Goal: Information Seeking & Learning: Learn about a topic

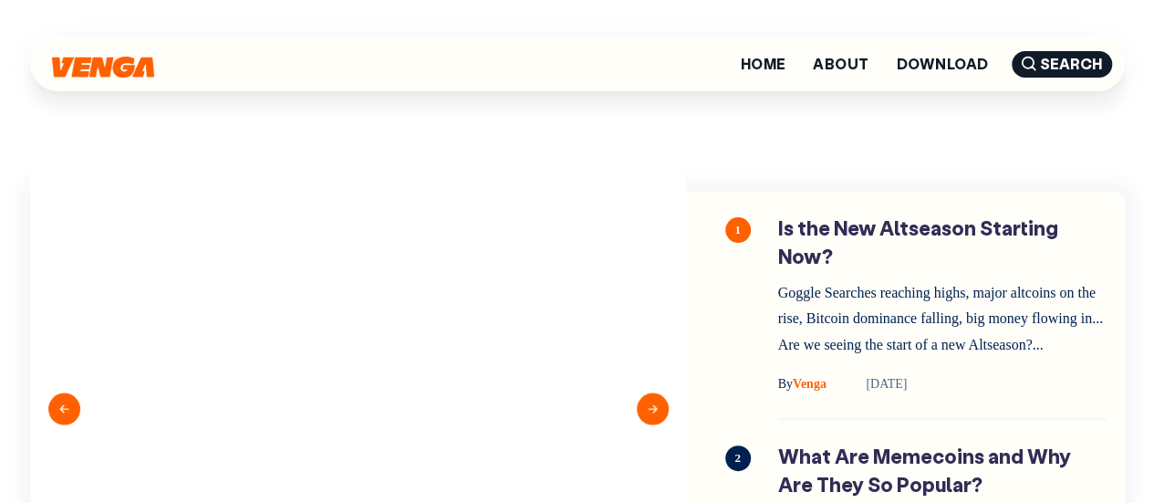
click at [731, 148] on section "Previous By Venga 3 min read By Venga" at bounding box center [577, 394] width 1094 height 570
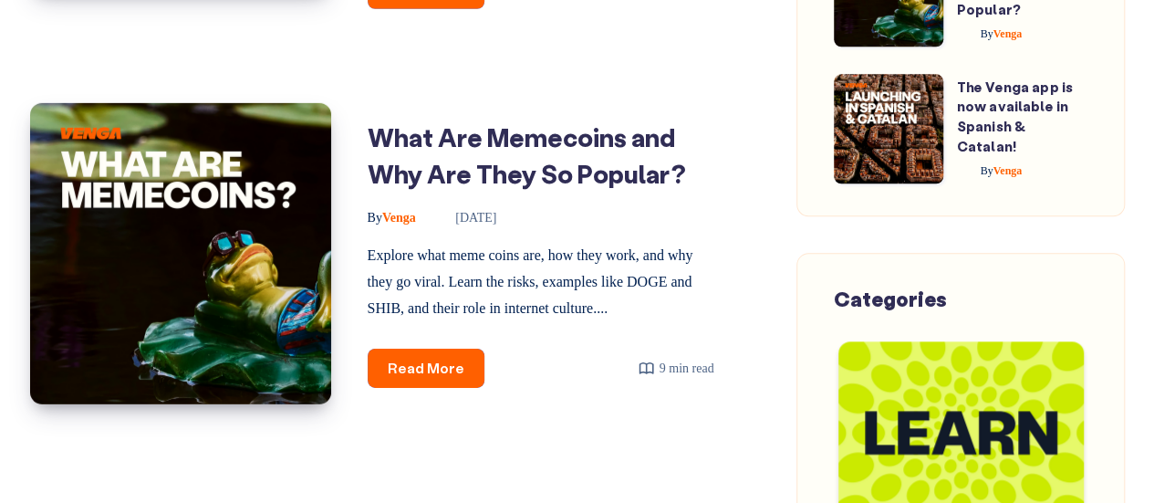
scroll to position [3325, 0]
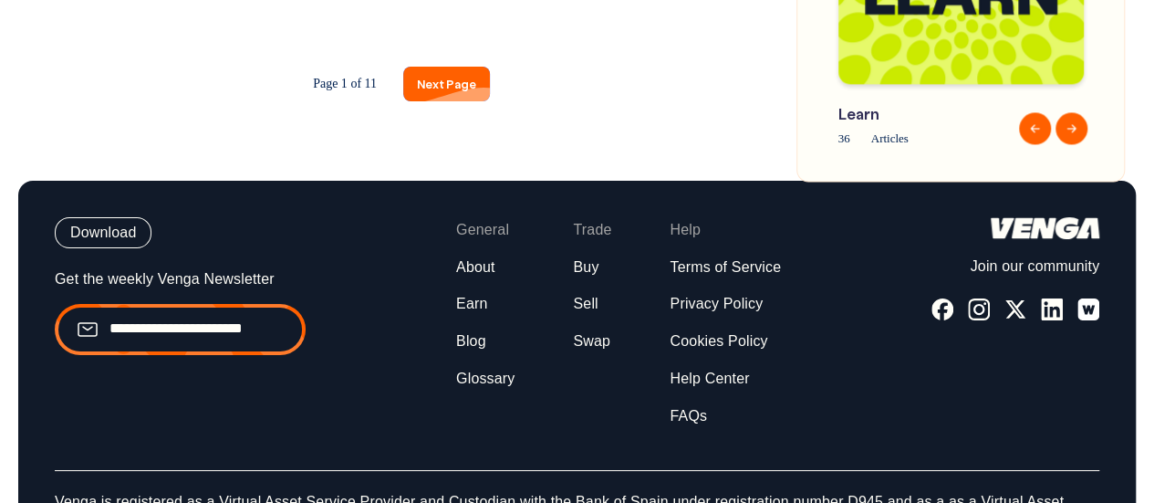
click at [441, 100] on link "Next Page" at bounding box center [446, 84] width 87 height 34
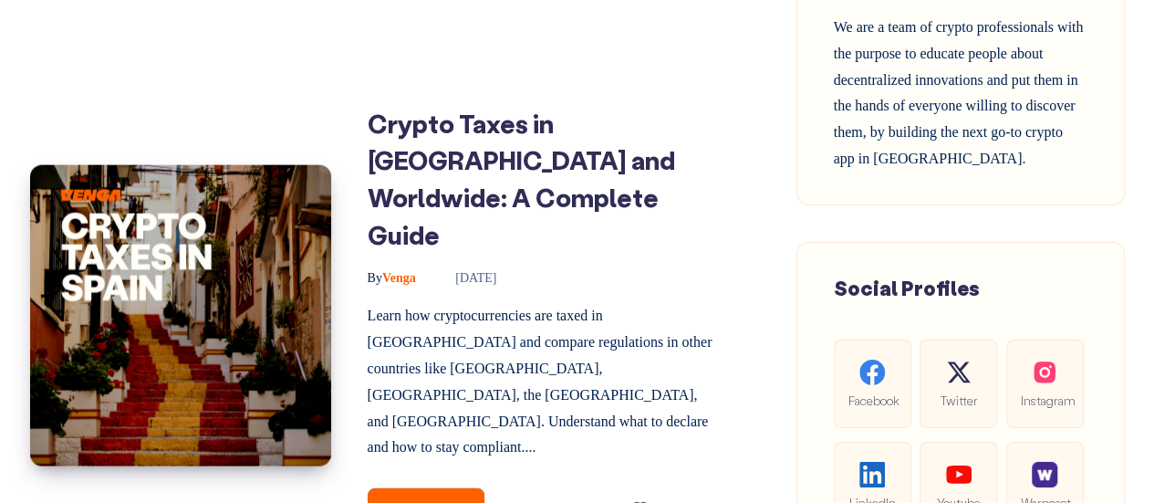
scroll to position [1591, 0]
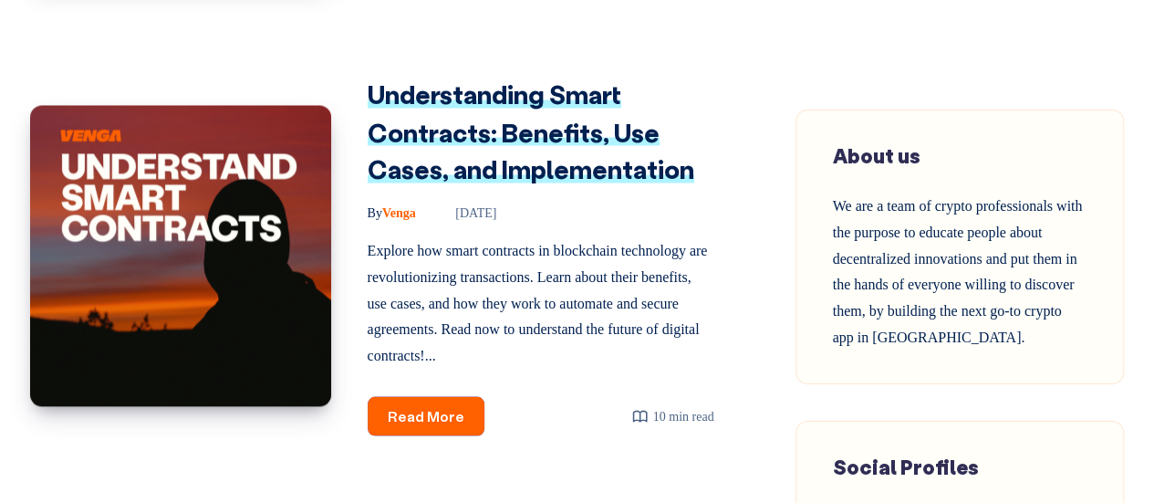
click at [486, 146] on link "Understanding Smart Contracts: Benefits, Use Cases, and Implementation" at bounding box center [531, 131] width 327 height 107
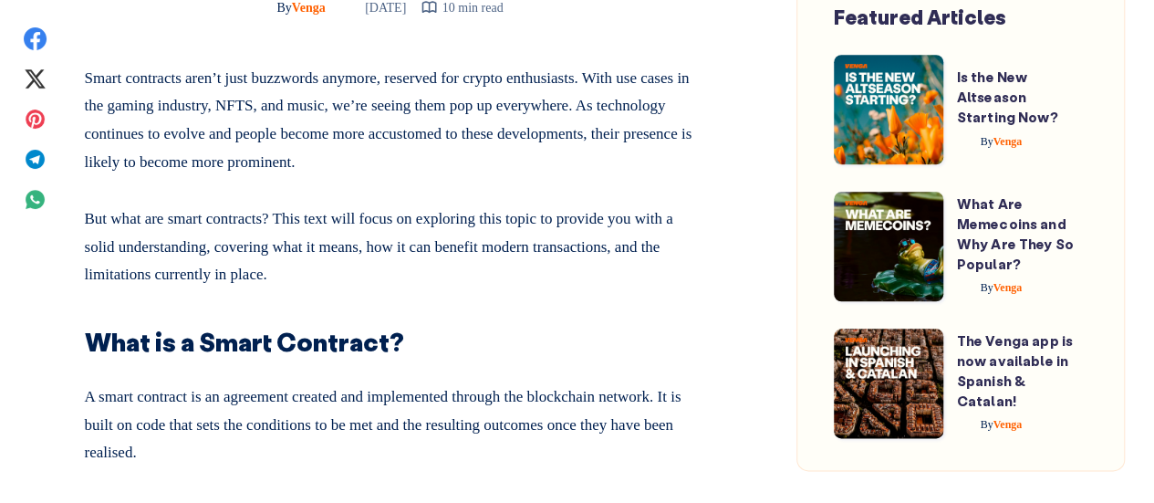
scroll to position [1319, 0]
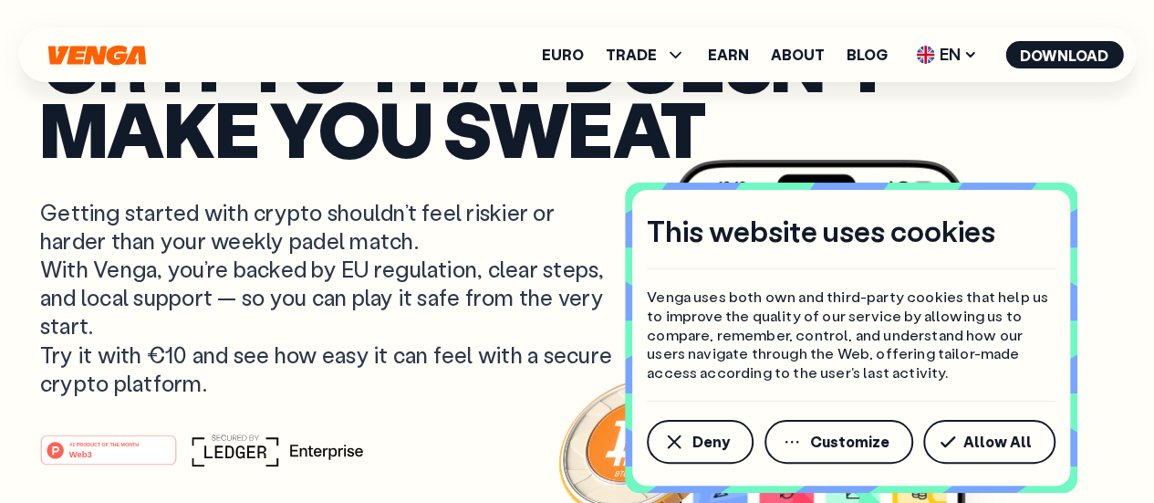
click at [489, 326] on p "Getting started with crypto shouldn’t feel riskier or harder than your weekly p…" at bounding box center [328, 297] width 576 height 199
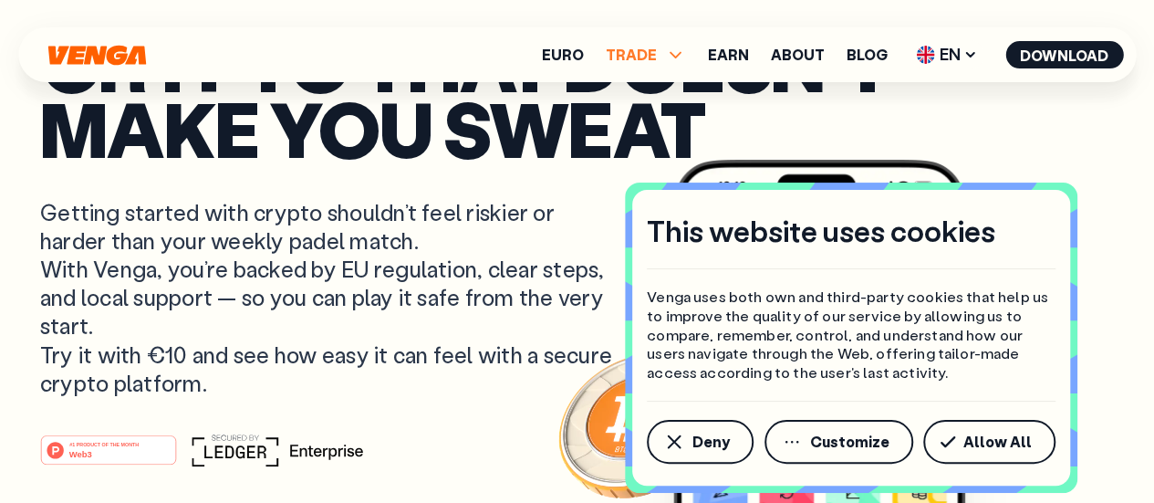
click at [642, 59] on span "TRADE" at bounding box center [631, 54] width 51 height 15
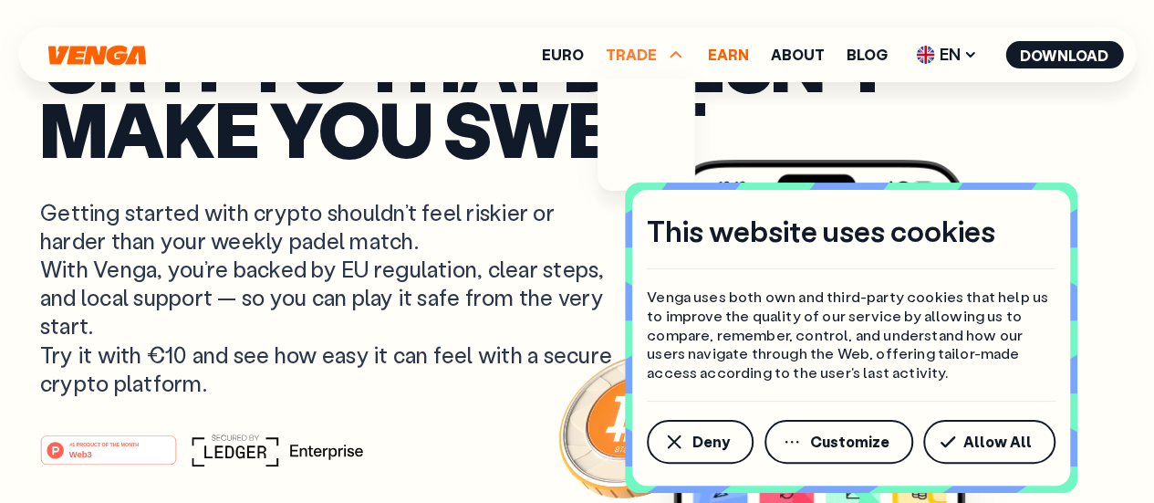
click at [738, 58] on link "Earn" at bounding box center [728, 54] width 41 height 15
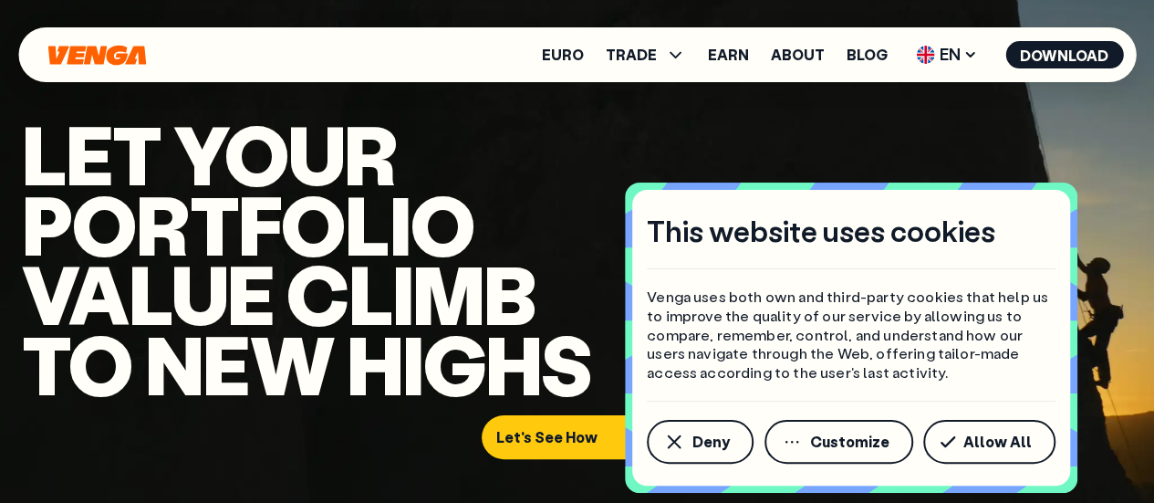
click at [575, 135] on h1 "Let YOUR portfolio Value climb to new highs" at bounding box center [307, 258] width 570 height 279
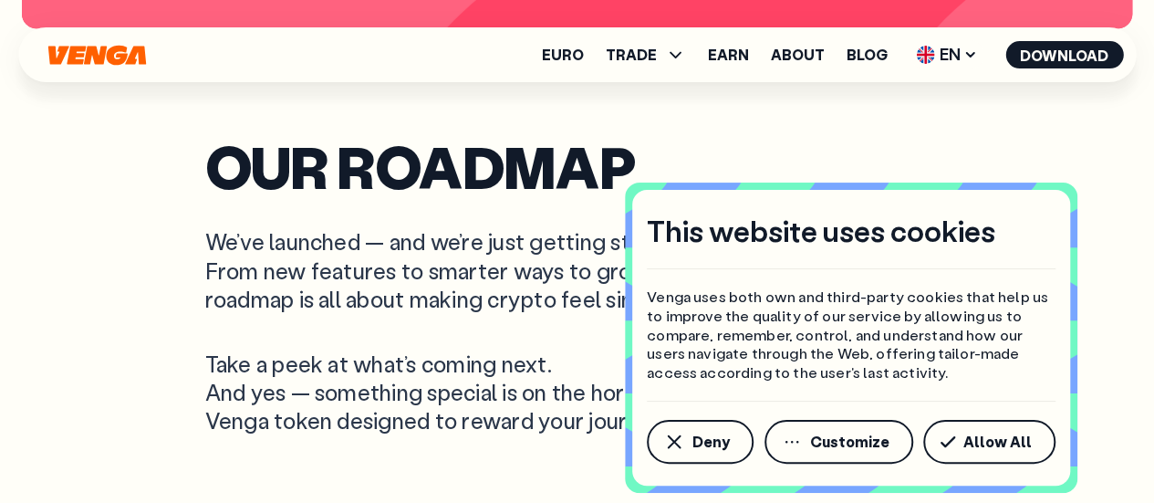
scroll to position [4414, 0]
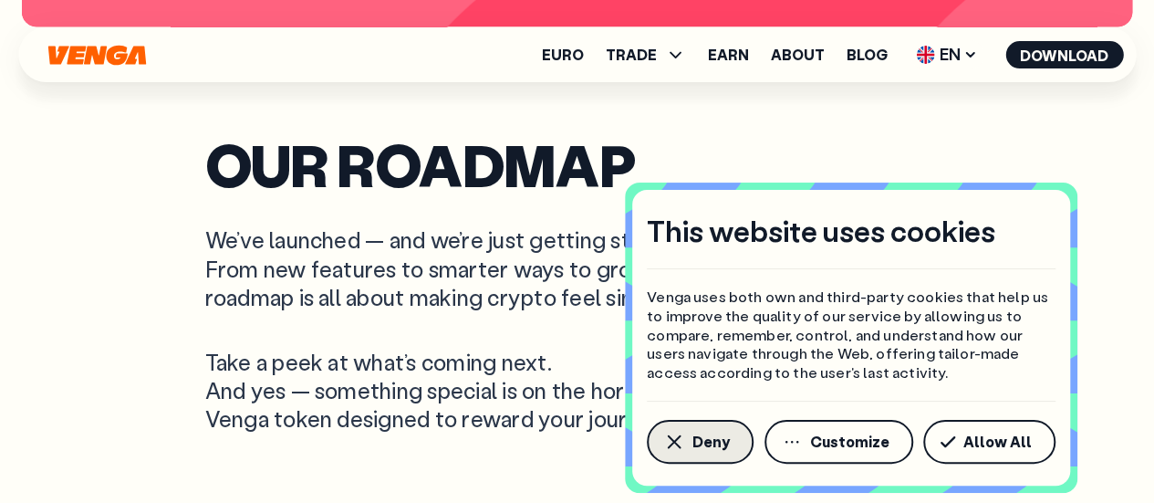
click at [702, 438] on span "Deny" at bounding box center [710, 441] width 37 height 15
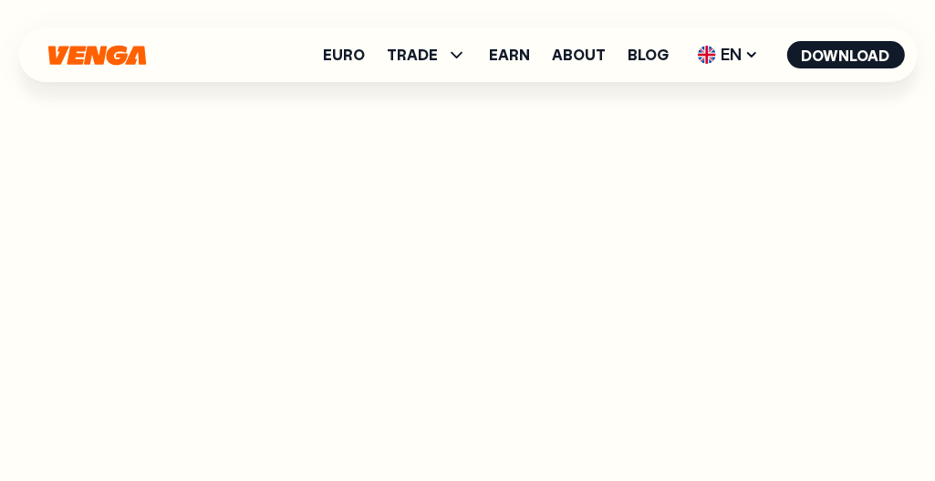
scroll to position [5682, 0]
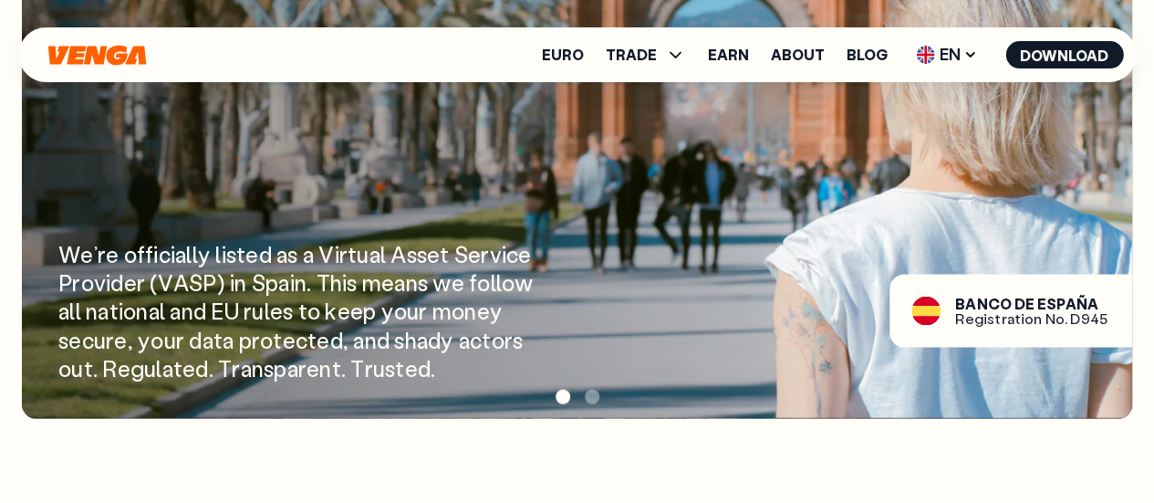
scroll to position [1803, 0]
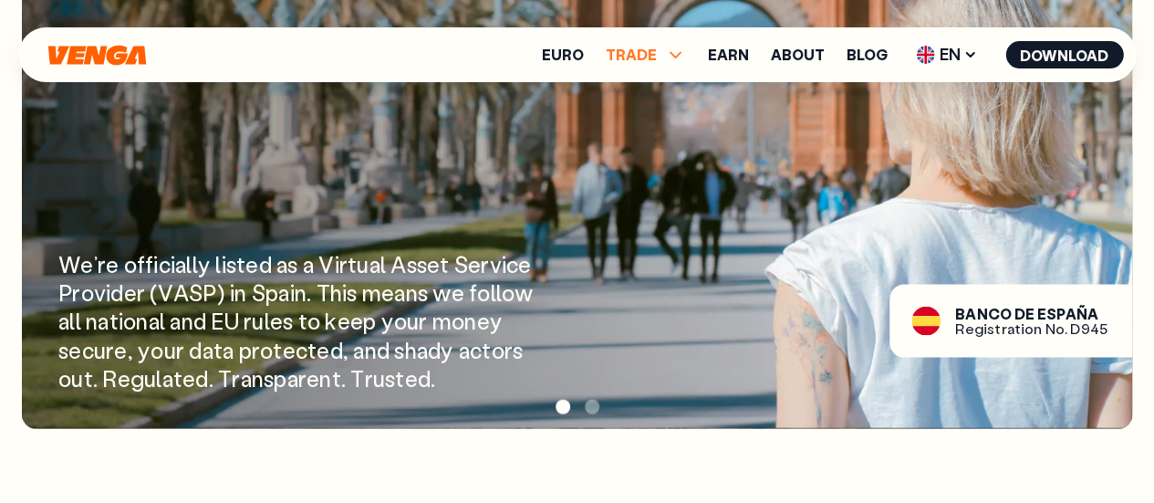
click at [673, 48] on icon at bounding box center [675, 55] width 22 height 22
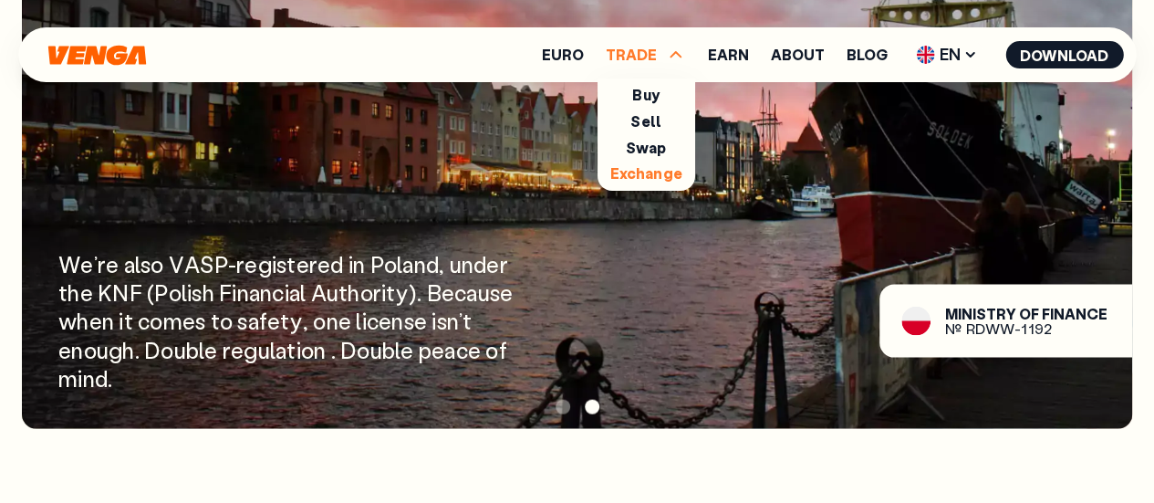
click at [640, 174] on link "Exchange" at bounding box center [645, 172] width 72 height 19
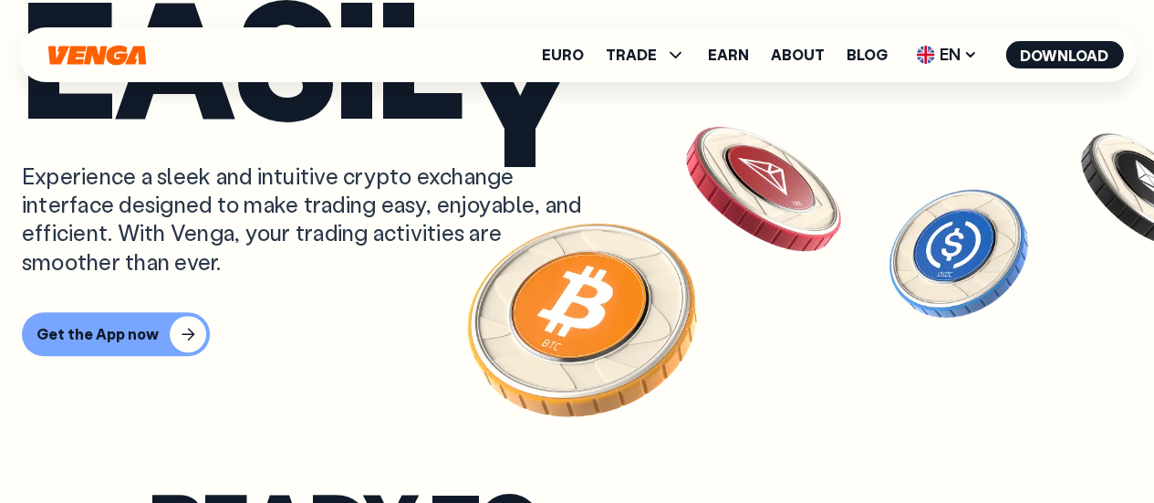
click at [640, 174] on div "Trade crypto E A S I L Y Experience a sleek and intuitive crypto exchange inter…" at bounding box center [577, 48] width 1110 height 684
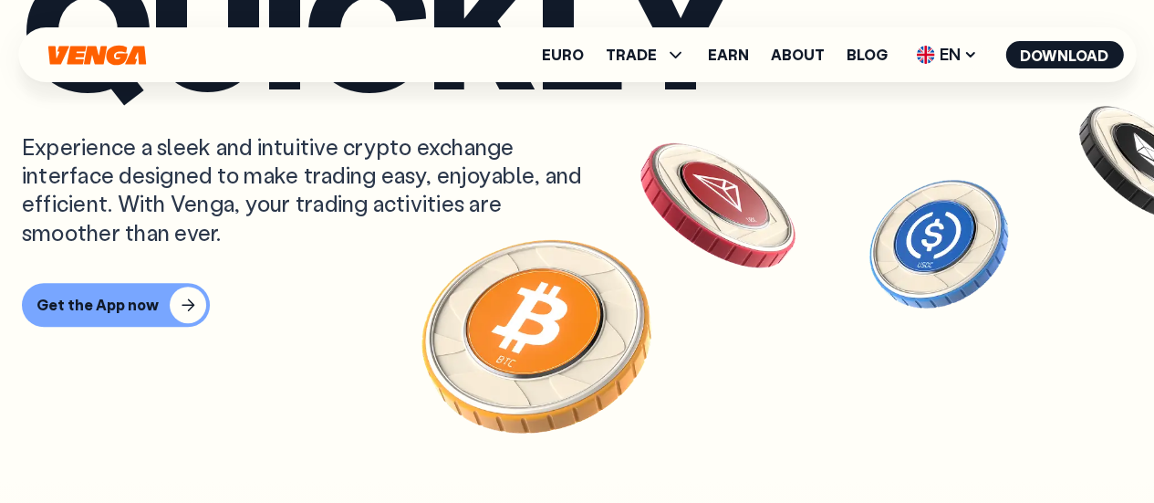
scroll to position [879, 0]
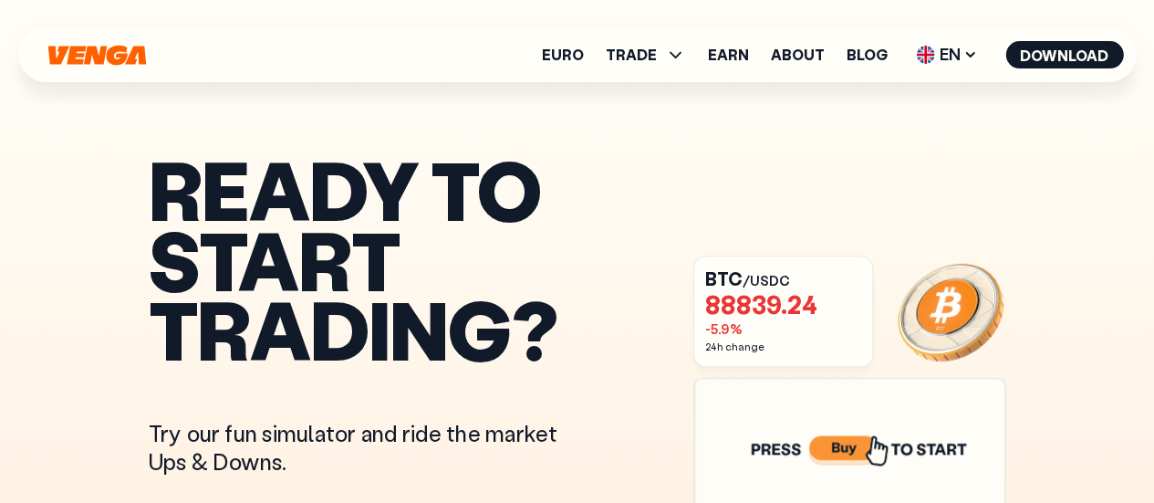
click at [666, 66] on ul "Euro TRADE Buy Sell Swap Exchange Earn About Blog EN English - EN Español - ES …" at bounding box center [832, 54] width 581 height 29
click at [671, 59] on icon at bounding box center [675, 55] width 22 height 22
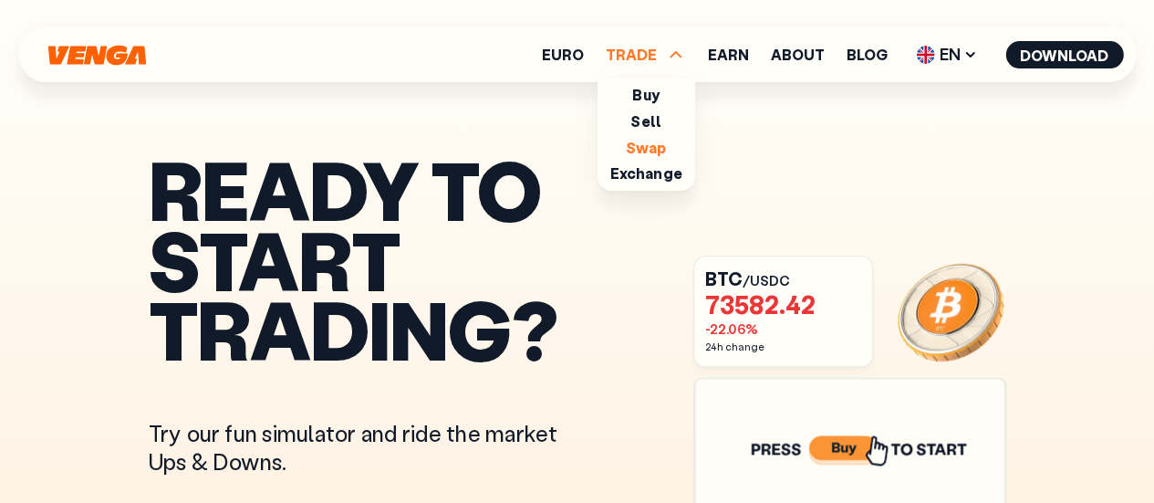
click at [649, 150] on link "Swap" at bounding box center [646, 147] width 41 height 19
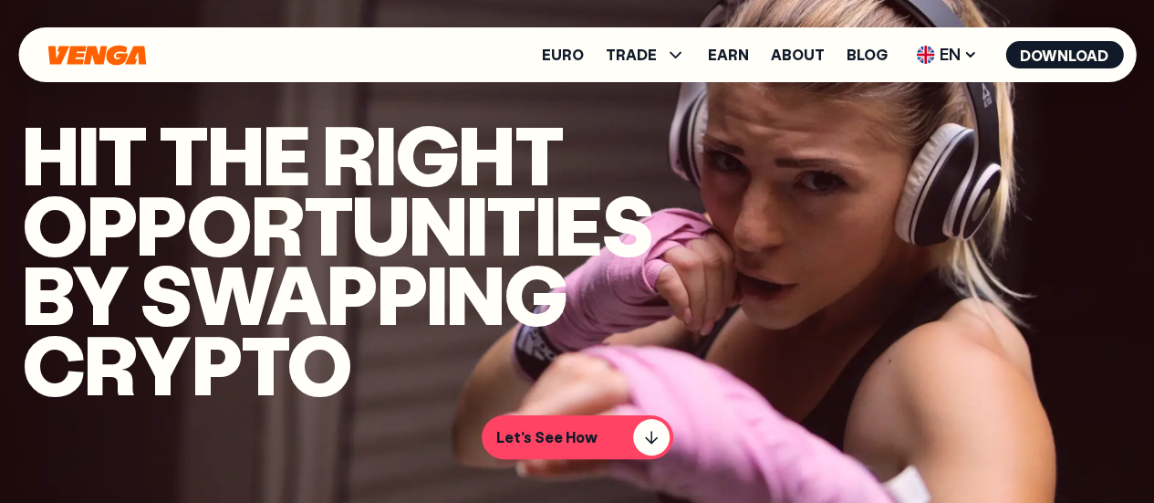
click at [569, 243] on h1 "hit the right opportunities by swapping crypto" at bounding box center [295, 258] width 547 height 279
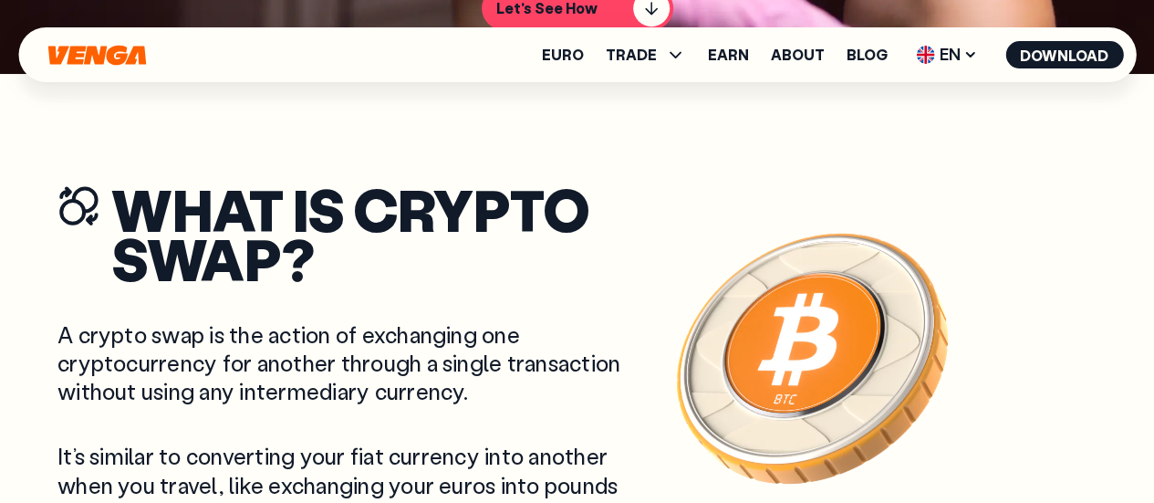
scroll to position [440, 0]
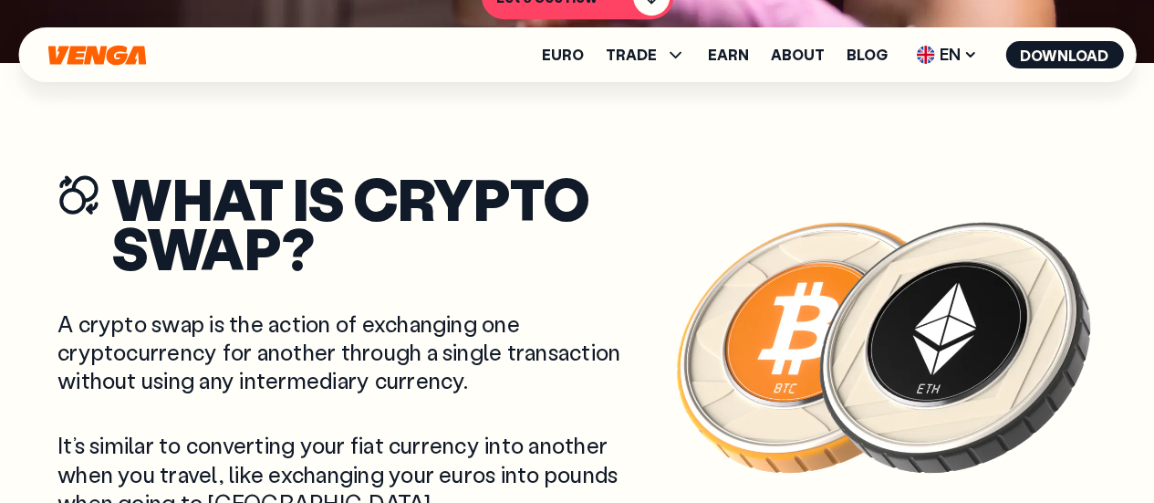
click at [670, 243] on img at bounding box center [812, 344] width 285 height 285
click at [657, 68] on div "Euro TRADE Buy Sell Swap Exchange Earn About Blog EN English - EN Español - ES …" at bounding box center [576, 54] width 1117 height 55
click at [657, 56] on span "TRADE" at bounding box center [631, 54] width 51 height 15
click at [648, 177] on link "Exchange" at bounding box center [645, 172] width 72 height 19
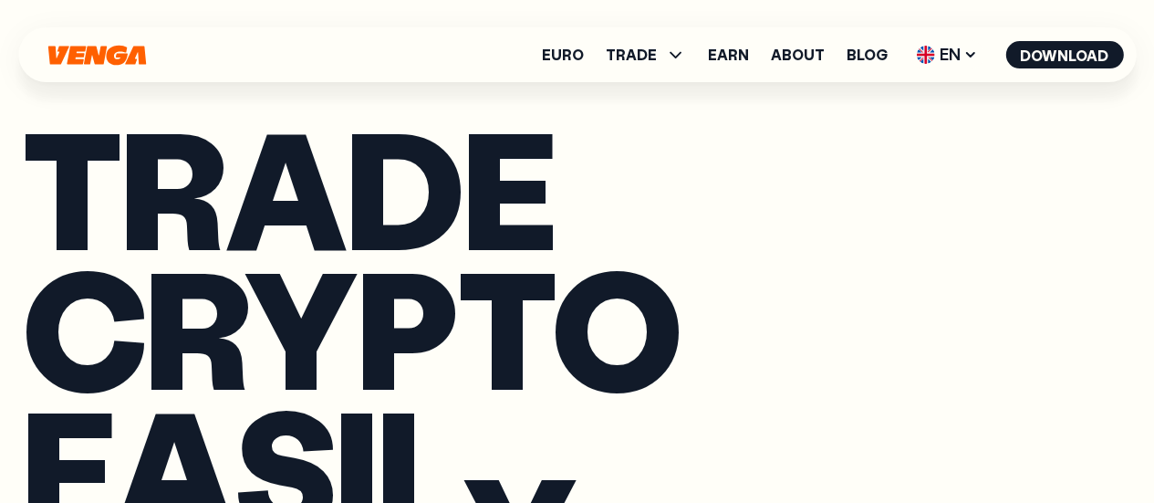
click at [494, 254] on h1 "Trade crypto E A S I L Y" at bounding box center [577, 326] width 1110 height 419
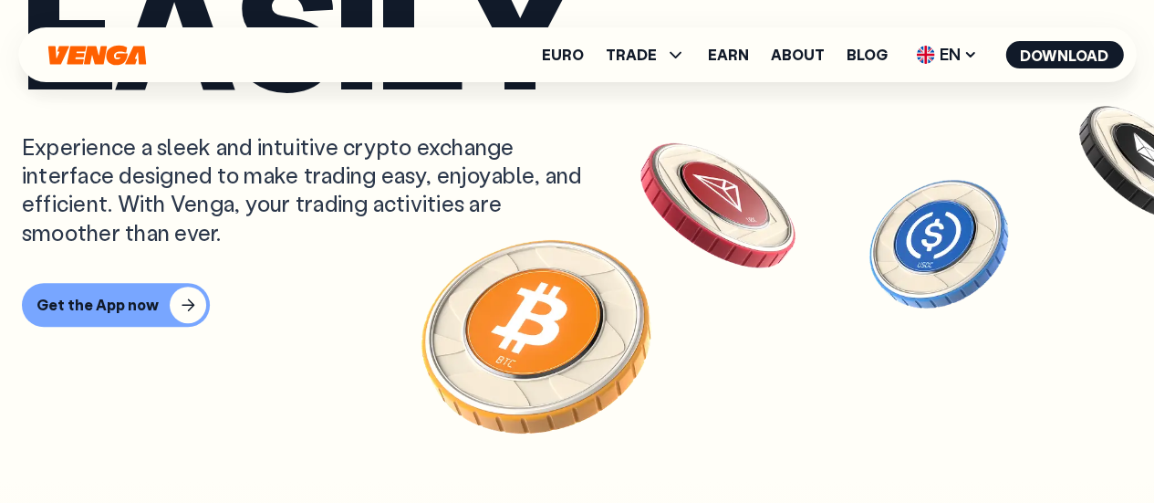
scroll to position [879, 0]
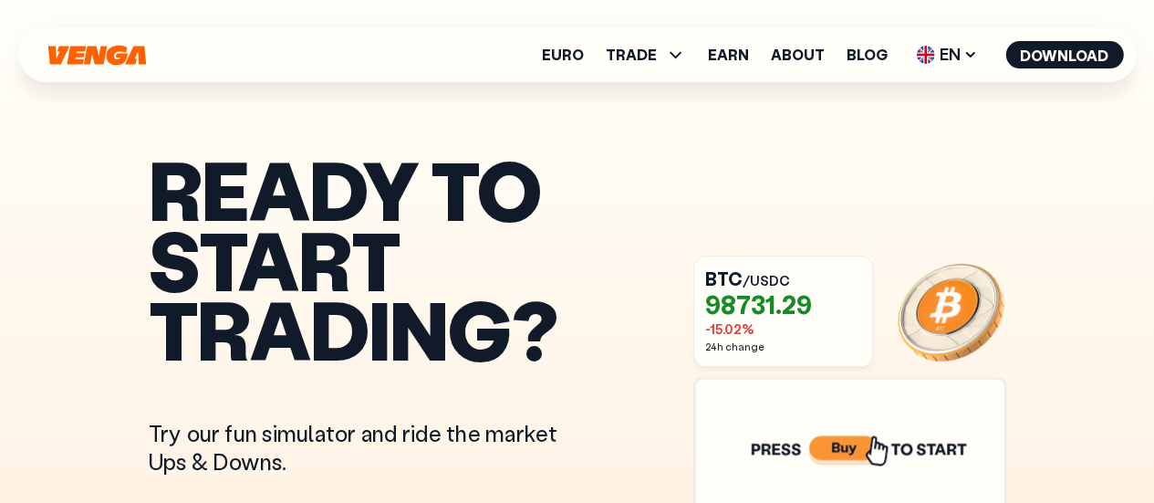
click at [850, 55] on link "Blog" at bounding box center [866, 54] width 41 height 15
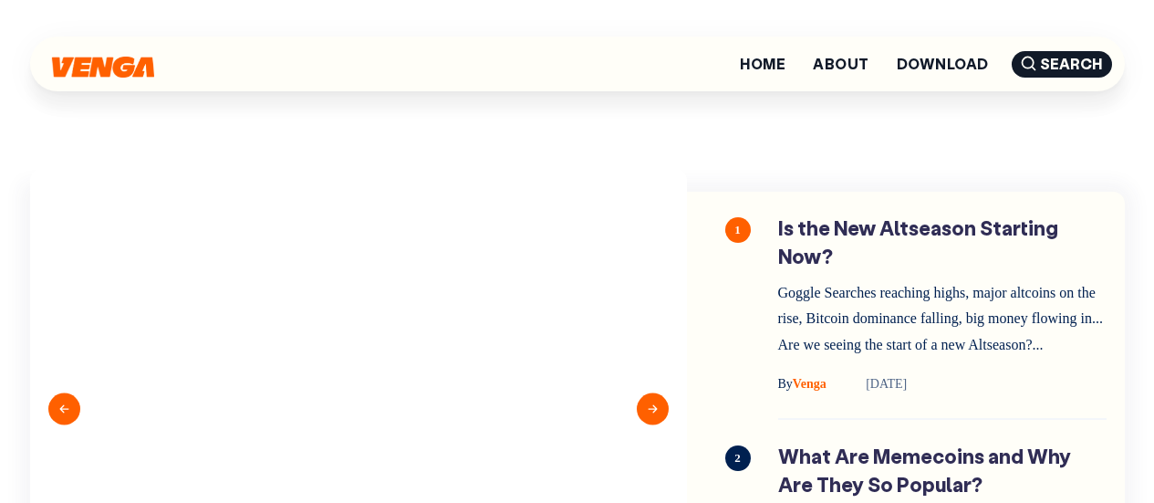
scroll to position [183, 0]
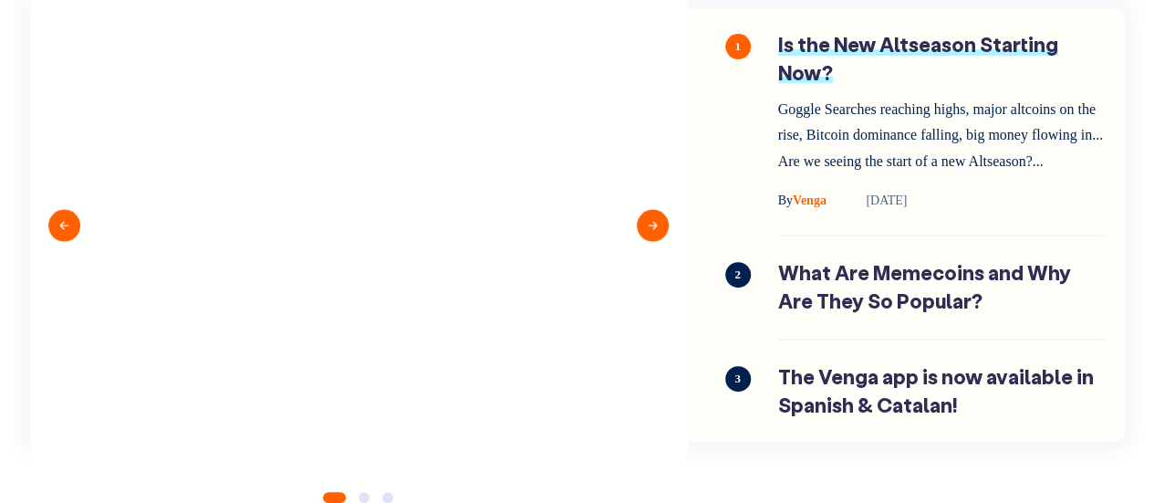
click at [957, 47] on link "Is the New Altseason Starting Now?" at bounding box center [942, 121] width 328 height 181
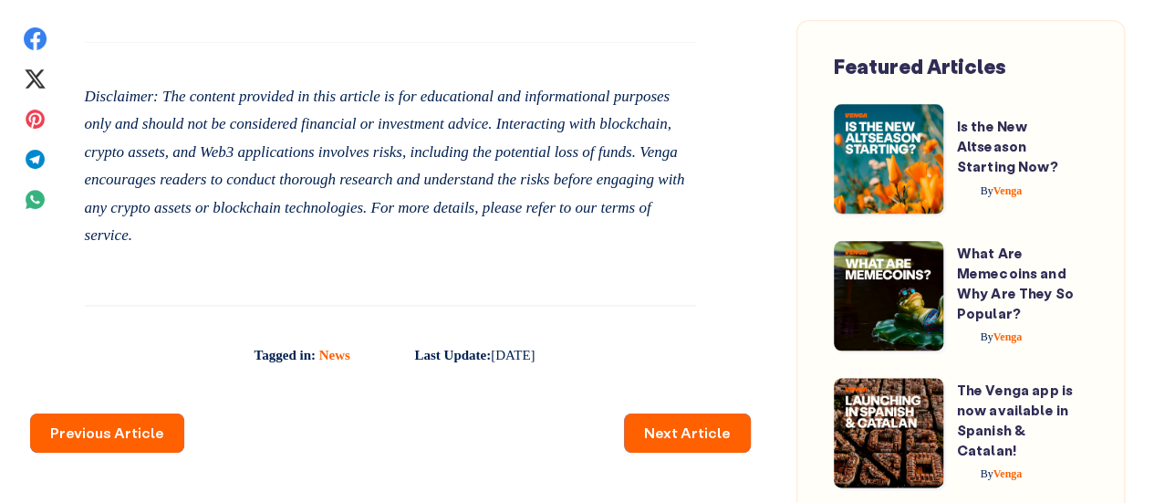
scroll to position [2645, 0]
